Goal: Find specific page/section: Find specific page/section

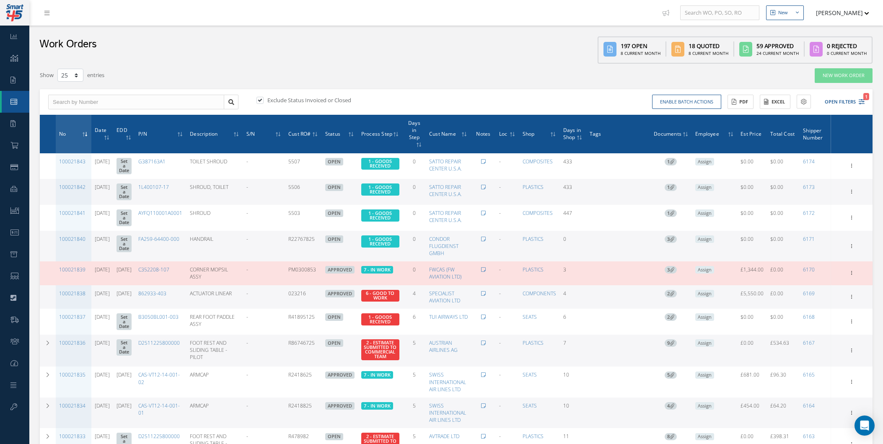
select select "25"
click at [847, 12] on button "[PERSON_NAME]" at bounding box center [838, 13] width 61 height 16
click at [840, 26] on link "Administration" at bounding box center [835, 28] width 67 height 14
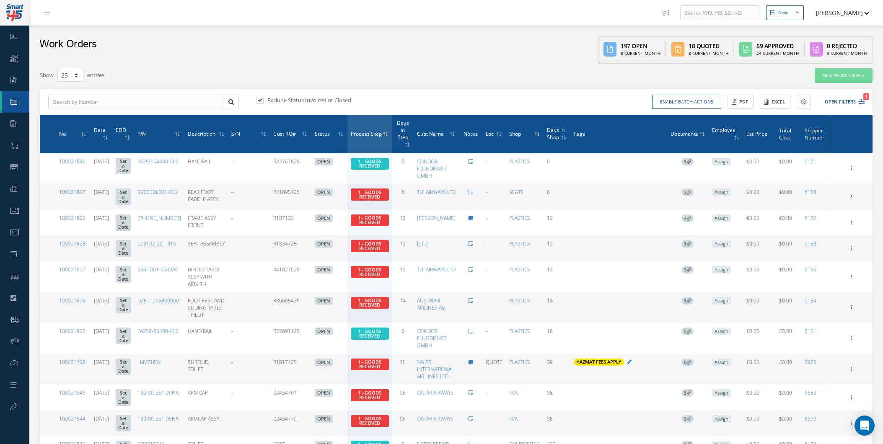
select select "25"
